Goal: Information Seeking & Learning: Learn about a topic

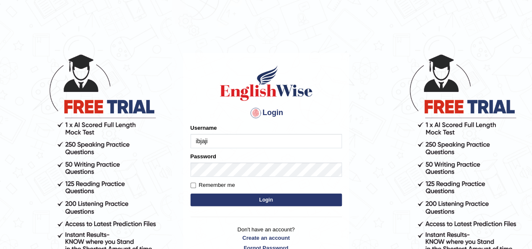
click at [247, 140] on input "ibjaji" at bounding box center [265, 141] width 151 height 14
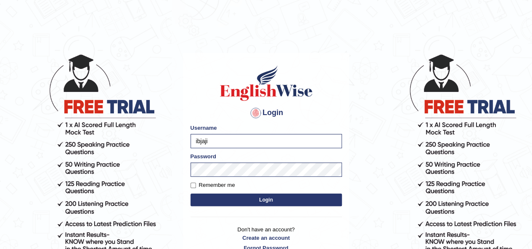
type input "Jitendra"
click at [279, 195] on button "Login" at bounding box center [265, 200] width 151 height 13
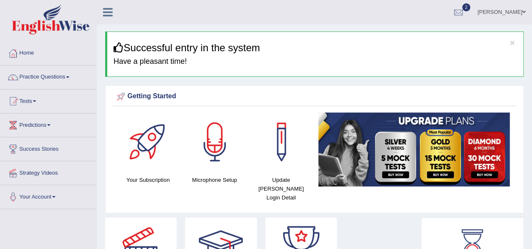
click at [279, 195] on div "Update Pearson Login Detail" at bounding box center [281, 160] width 66 height 94
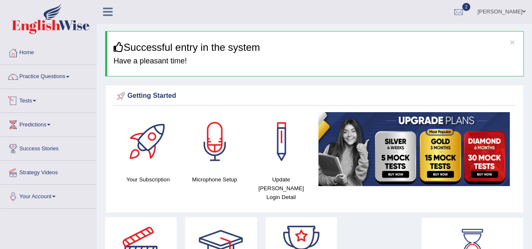
click at [36, 101] on span at bounding box center [34, 101] width 3 height 2
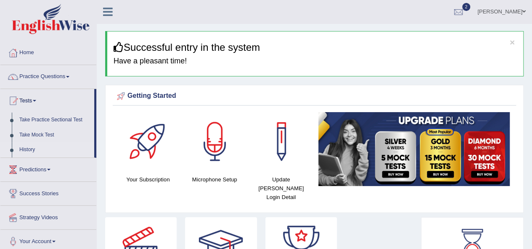
click at [25, 144] on link "History" at bounding box center [55, 149] width 79 height 15
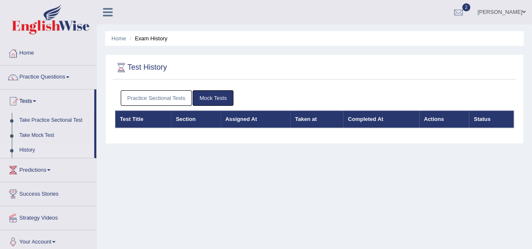
click at [155, 98] on link "Practice Sectional Tests" at bounding box center [156, 98] width 71 height 16
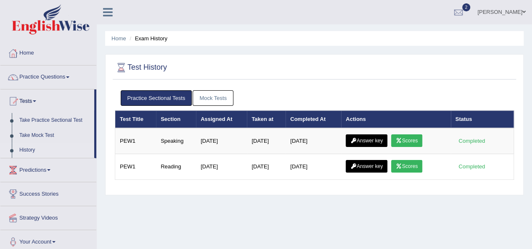
click at [155, 98] on link "Practice Sectional Tests" at bounding box center [156, 98] width 71 height 16
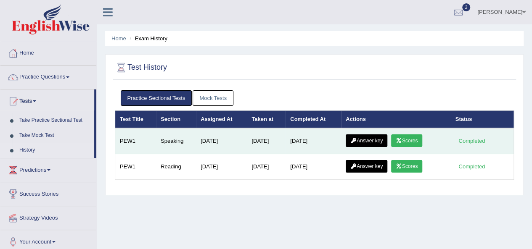
drag, startPoint x: 155, startPoint y: 98, endPoint x: 170, endPoint y: 146, distance: 50.5
click at [170, 146] on div "Practice Sectional Tests Mock Tests Test Title Section Assigned At Taken at Com…" at bounding box center [314, 138] width 403 height 105
drag, startPoint x: 423, startPoint y: 132, endPoint x: 413, endPoint y: 147, distance: 17.8
click at [413, 147] on td "Answer key Scores" at bounding box center [395, 141] width 109 height 26
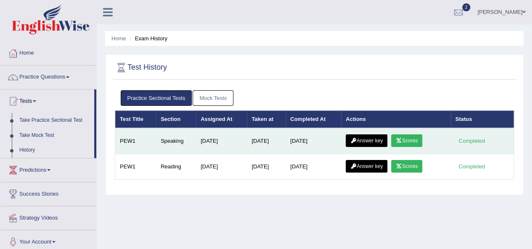
click at [412, 142] on link "Scores" at bounding box center [406, 141] width 31 height 13
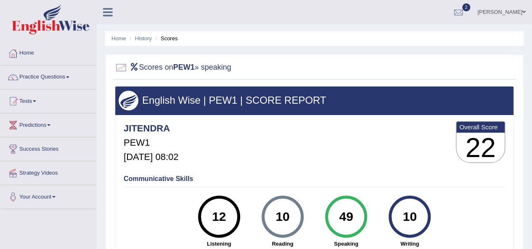
click at [147, 42] on li "History" at bounding box center [139, 38] width 24 height 8
drag, startPoint x: 167, startPoint y: 36, endPoint x: 167, endPoint y: 43, distance: 6.7
click at [167, 43] on ul "Home History Scores" at bounding box center [314, 38] width 418 height 15
drag, startPoint x: 167, startPoint y: 39, endPoint x: 126, endPoint y: 53, distance: 43.6
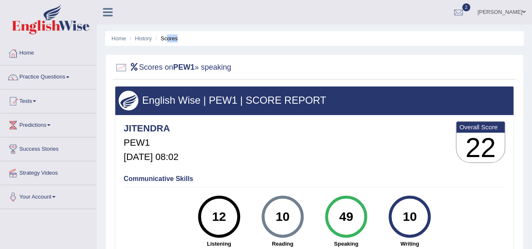
click at [126, 53] on div "Home History Scores Scores on PEW1 » speaking English Wise | PEW1 | SCORE REPOR…" at bounding box center [314, 210] width 435 height 420
click at [140, 41] on link "History" at bounding box center [143, 38] width 17 height 6
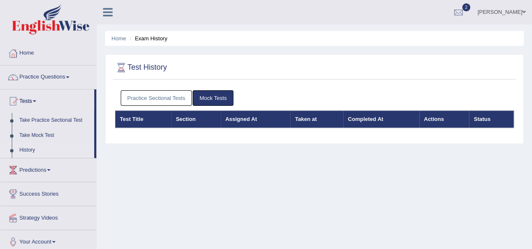
click at [156, 92] on link "Practice Sectional Tests" at bounding box center [156, 98] width 71 height 16
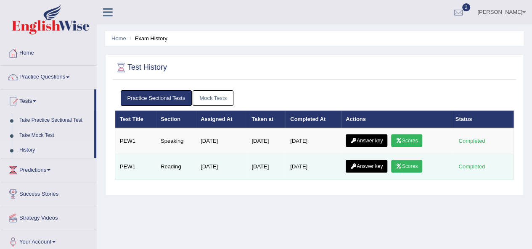
click at [410, 166] on link "Scores" at bounding box center [406, 166] width 31 height 13
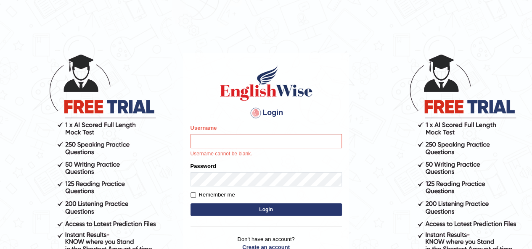
click at [217, 142] on input "Username" at bounding box center [265, 141] width 151 height 14
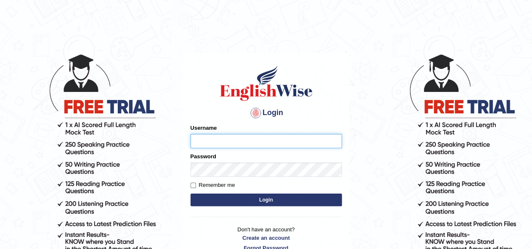
type input "Jitendra"
click at [267, 202] on button "Login" at bounding box center [265, 200] width 151 height 13
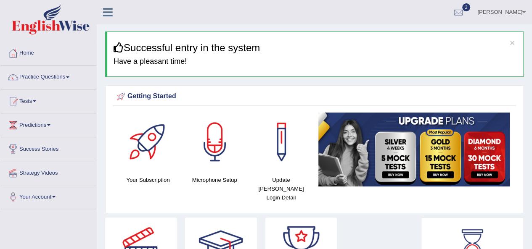
click at [36, 100] on span at bounding box center [34, 101] width 3 height 2
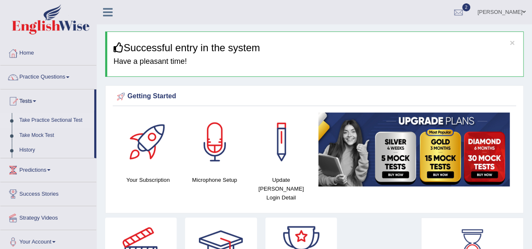
click at [69, 122] on link "Take Practice Sectional Test" at bounding box center [55, 120] width 79 height 15
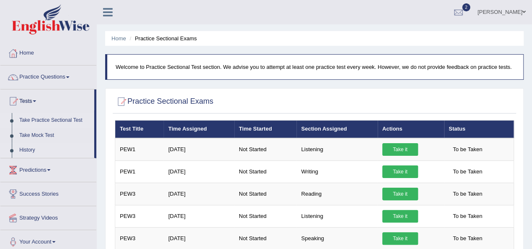
click at [27, 150] on link "History" at bounding box center [55, 150] width 79 height 15
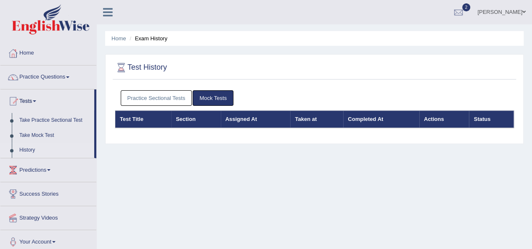
click at [166, 99] on link "Practice Sectional Tests" at bounding box center [156, 98] width 71 height 16
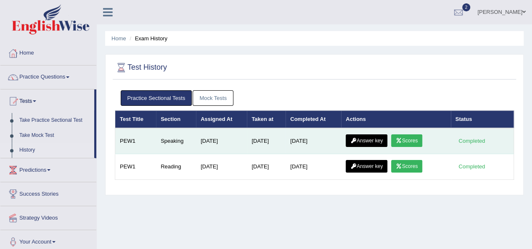
click at [400, 138] on icon at bounding box center [399, 140] width 6 height 5
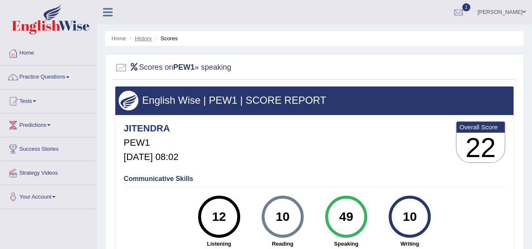
click at [144, 40] on link "History" at bounding box center [143, 38] width 17 height 6
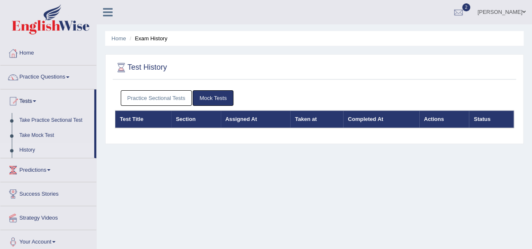
click at [172, 100] on link "Practice Sectional Tests" at bounding box center [156, 98] width 71 height 16
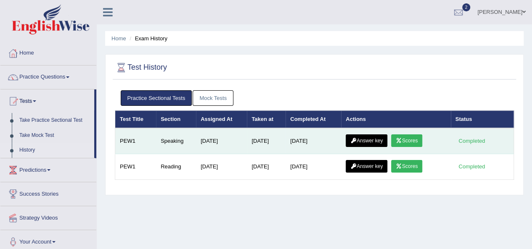
click at [371, 140] on link "Answer key" at bounding box center [367, 141] width 42 height 13
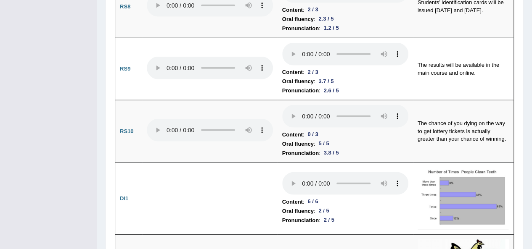
scroll to position [1146, 0]
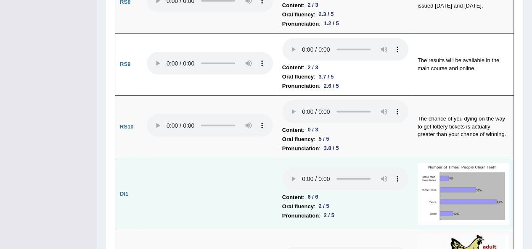
click at [441, 163] on img at bounding box center [462, 194] width 91 height 62
click at [463, 163] on img at bounding box center [462, 194] width 91 height 62
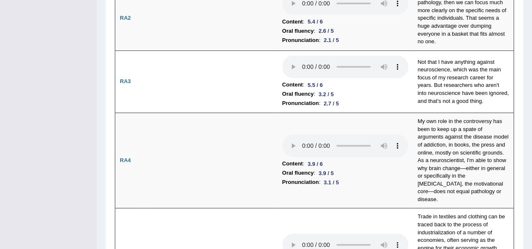
scroll to position [0, 0]
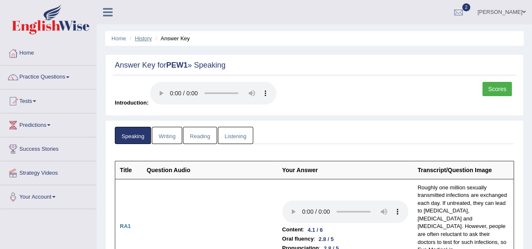
click at [140, 38] on link "History" at bounding box center [143, 38] width 17 height 6
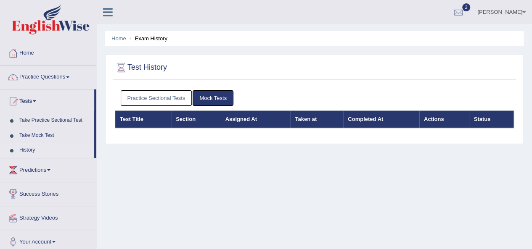
click at [185, 97] on link "Practice Sectional Tests" at bounding box center [156, 98] width 71 height 16
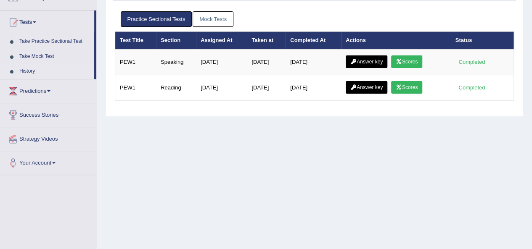
scroll to position [78, 0]
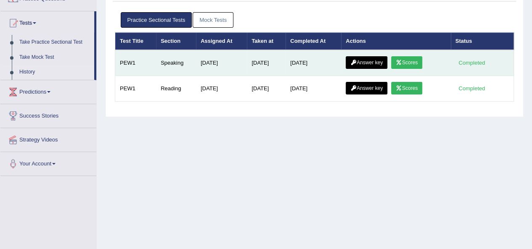
click at [405, 63] on link "Scores" at bounding box center [406, 62] width 31 height 13
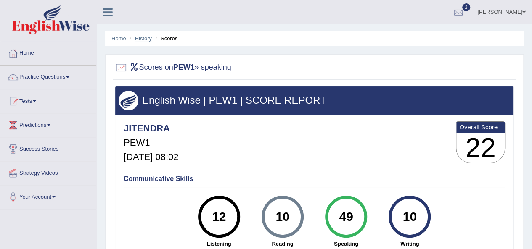
click at [141, 37] on link "History" at bounding box center [143, 38] width 17 height 6
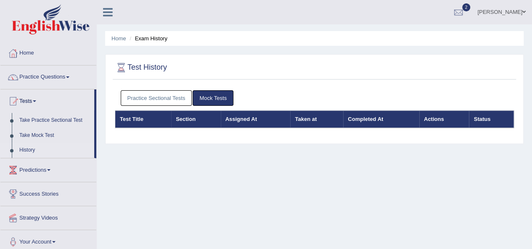
click at [161, 103] on link "Practice Sectional Tests" at bounding box center [156, 98] width 71 height 16
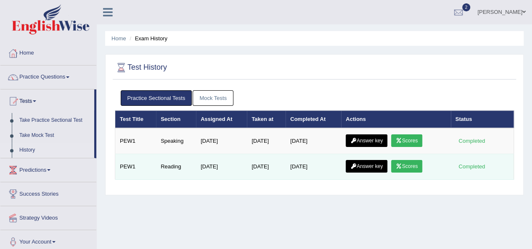
click at [414, 168] on link "Scores" at bounding box center [406, 166] width 31 height 13
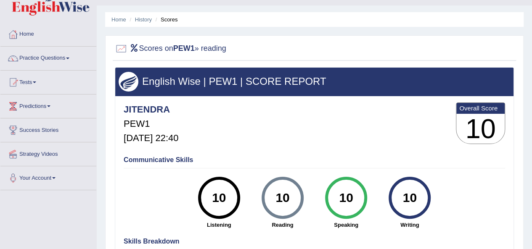
scroll to position [17, 0]
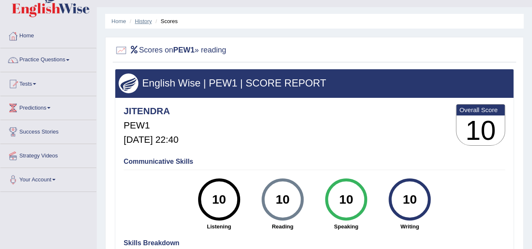
click at [142, 21] on link "History" at bounding box center [143, 21] width 17 height 6
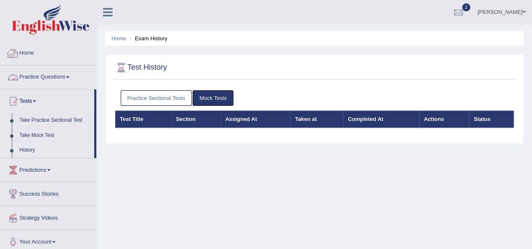
click at [40, 76] on link "Practice Questions" at bounding box center [48, 76] width 96 height 21
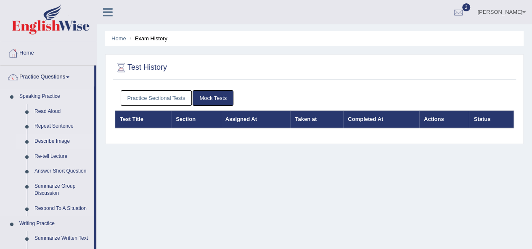
click at [53, 144] on link "Describe Image" at bounding box center [62, 141] width 63 height 15
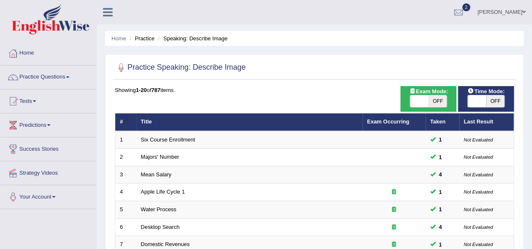
click at [438, 104] on span "OFF" at bounding box center [437, 101] width 18 height 12
checkbox input "true"
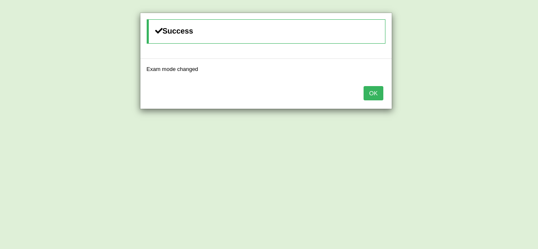
click at [381, 94] on button "OK" at bounding box center [373, 93] width 19 height 14
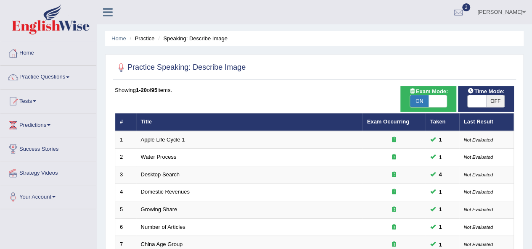
click at [492, 104] on span "OFF" at bounding box center [495, 101] width 18 height 12
checkbox input "true"
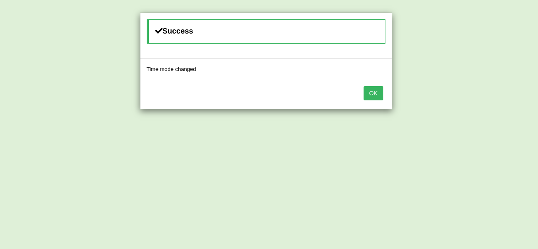
click at [372, 98] on button "OK" at bounding box center [373, 93] width 19 height 14
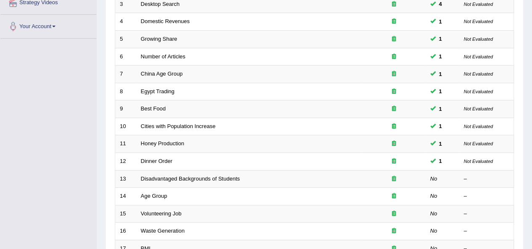
scroll to position [143, 0]
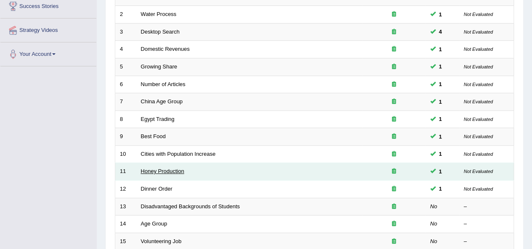
click at [157, 169] on link "Honey Production" at bounding box center [162, 171] width 43 height 6
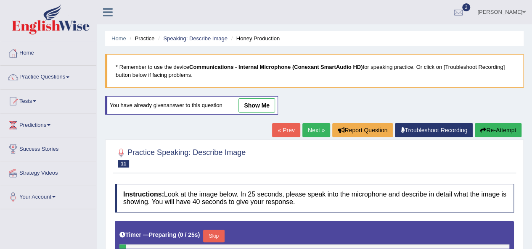
click at [251, 101] on link "show me" at bounding box center [256, 105] width 37 height 14
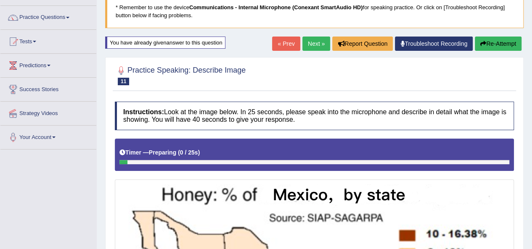
scroll to position [50, 0]
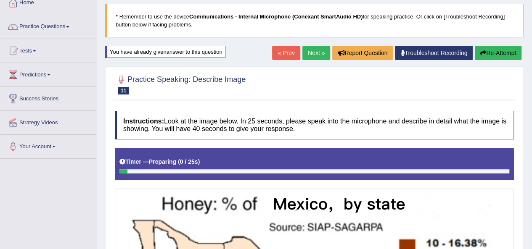
click at [280, 55] on link "« Prev" at bounding box center [286, 53] width 28 height 14
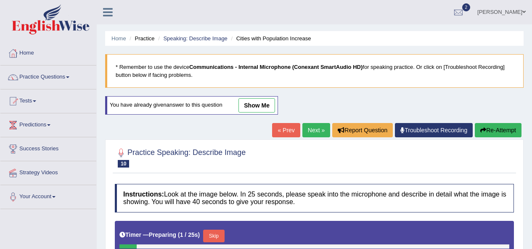
click at [259, 106] on link "show me" at bounding box center [256, 105] width 37 height 14
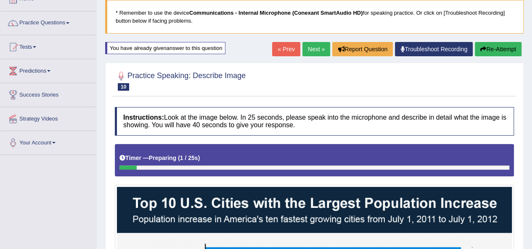
scroll to position [16, 0]
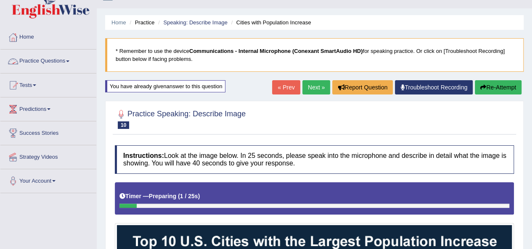
click at [50, 58] on link "Practice Questions" at bounding box center [48, 60] width 96 height 21
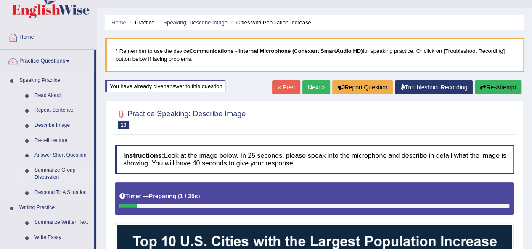
click at [51, 167] on link "Summarize Group Discussion" at bounding box center [62, 174] width 63 height 22
